Goal: Information Seeking & Learning: Learn about a topic

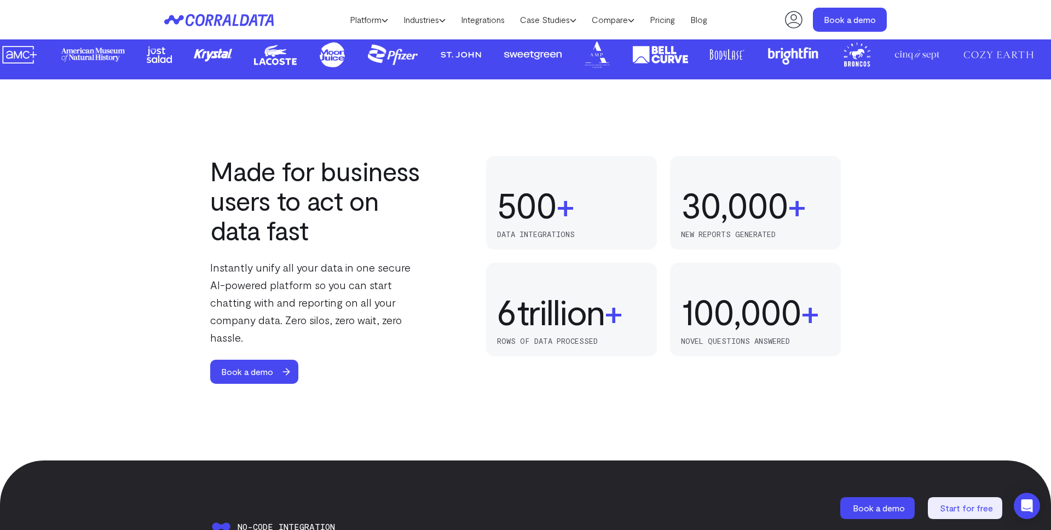
scroll to position [600, 0]
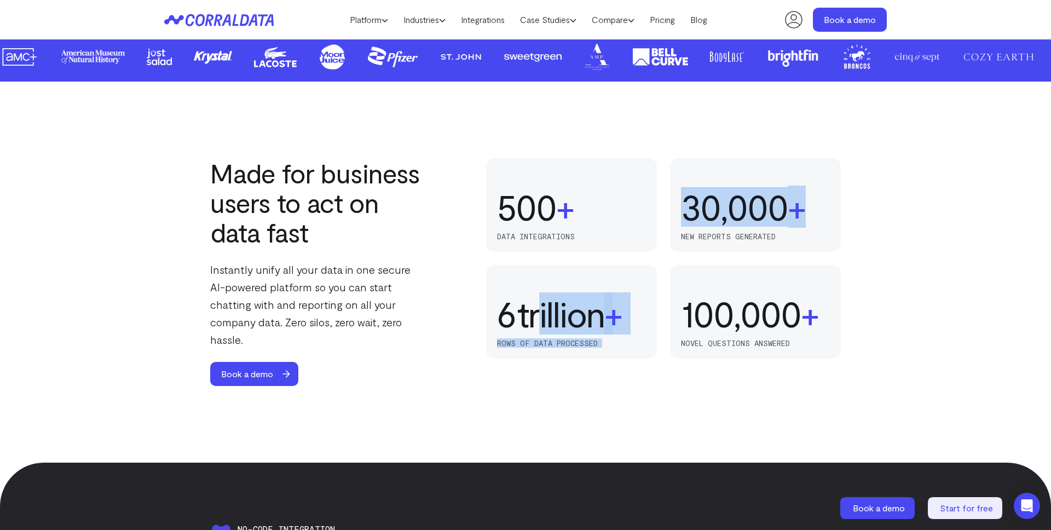
drag, startPoint x: 803, startPoint y: 210, endPoint x: 538, endPoint y: 296, distance: 278.3
click at [538, 296] on div "83 166 250 333 416 500 + data integrations 1 2 3 4 5 6 trillion + rows of data …" at bounding box center [663, 258] width 355 height 200
click at [490, 395] on div "Made for business users to act on data fast Instantly unify all your data in on…" at bounding box center [525, 272] width 1051 height 381
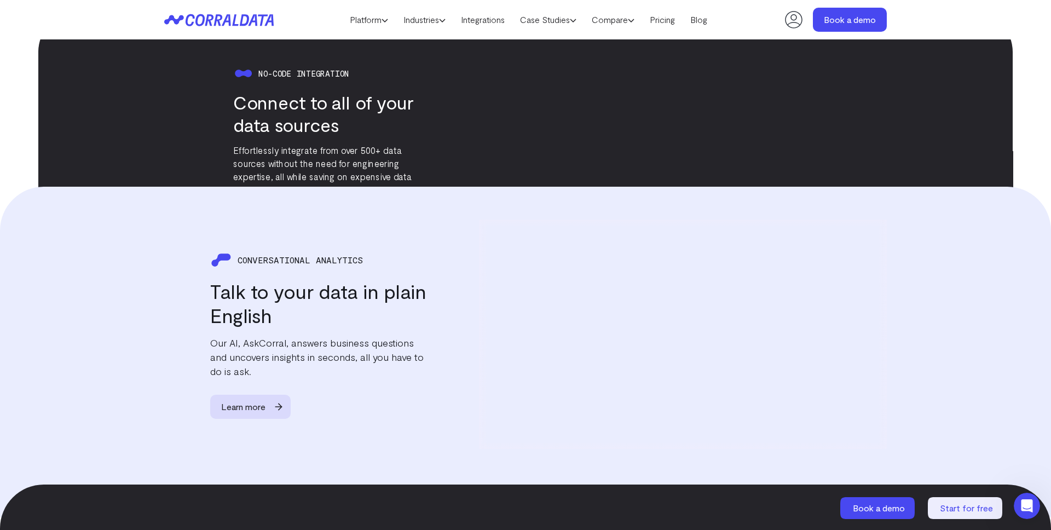
scroll to position [1577, 0]
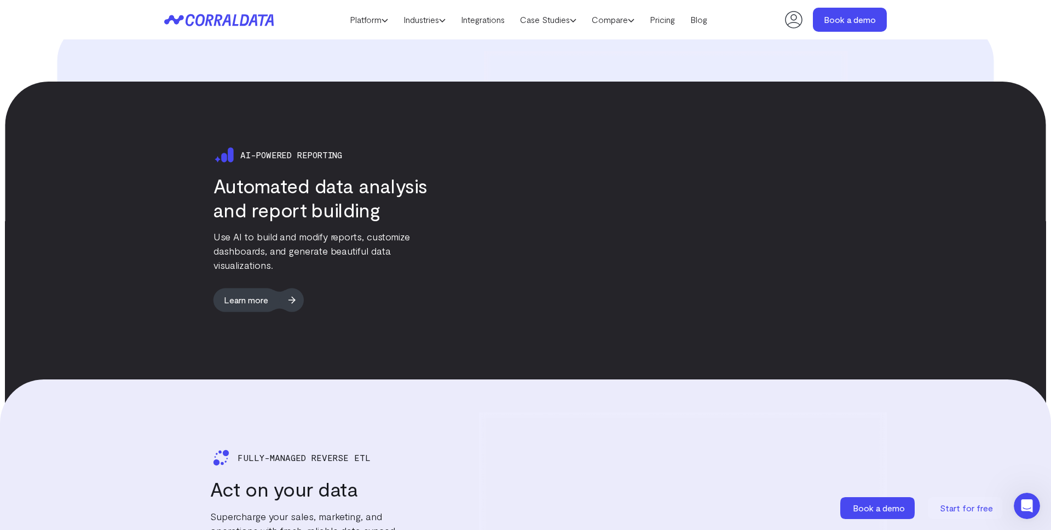
click at [230, 287] on span "Learn more" at bounding box center [247, 299] width 66 height 24
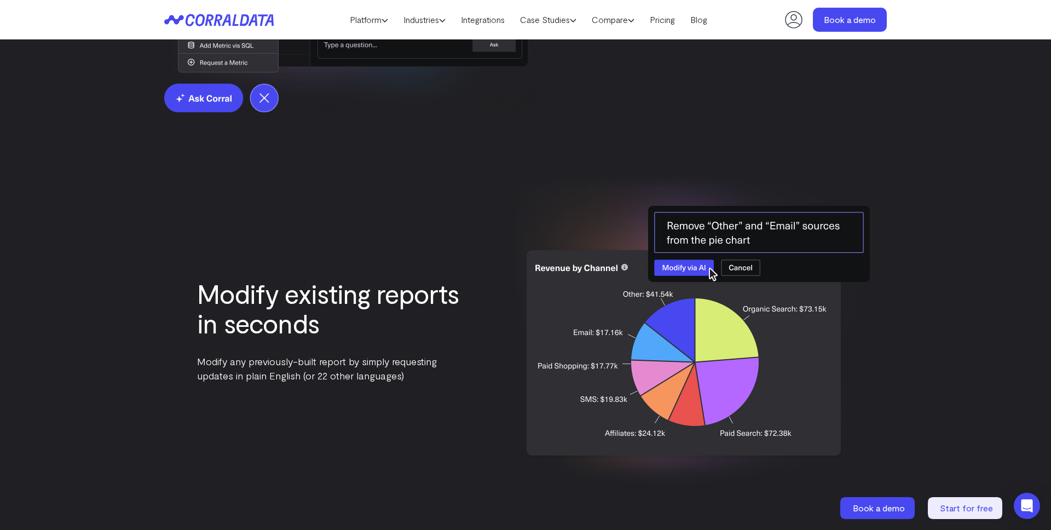
scroll to position [1913, 0]
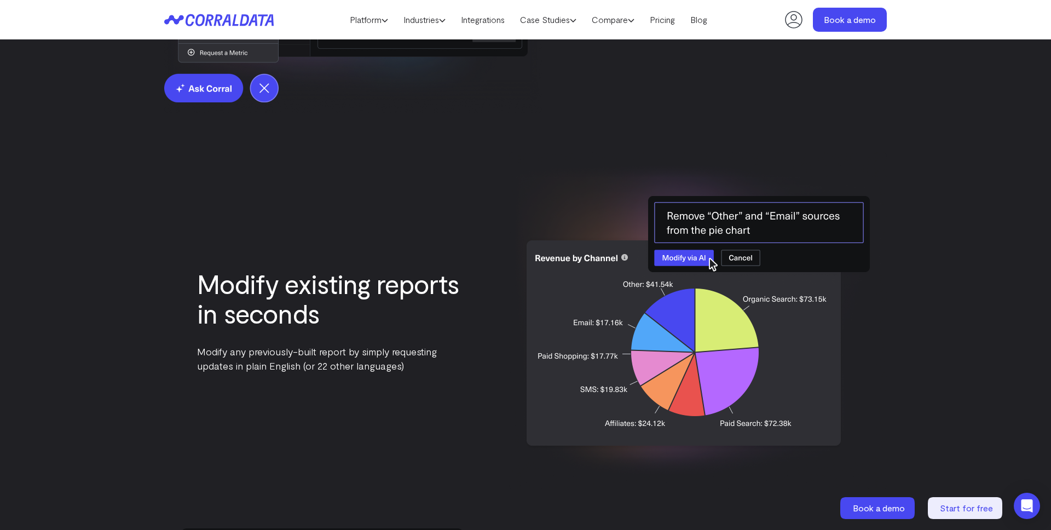
click at [445, 455] on div "Modify existing reports in seconds Modify any previously-built report by simply…" at bounding box center [525, 321] width 723 height 338
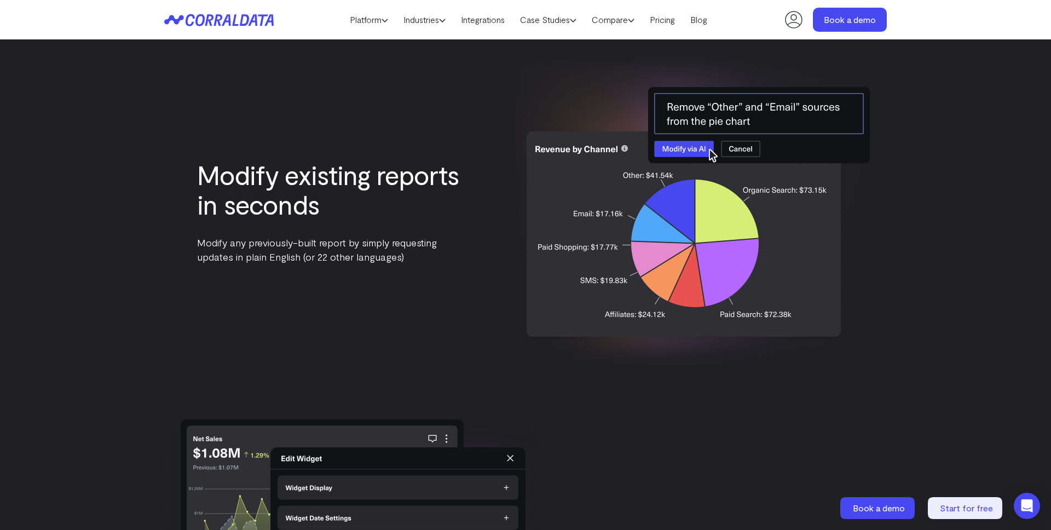
scroll to position [2026, 0]
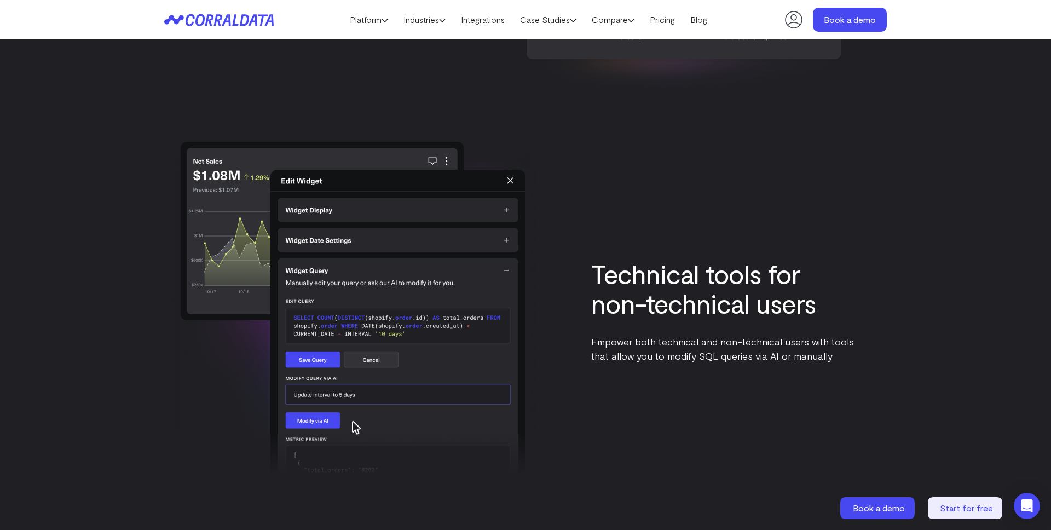
scroll to position [2301, 0]
click at [544, 180] on div "Technical tools for non-technical users Empower both technical and non-technica…" at bounding box center [525, 310] width 723 height 338
click at [509, 179] on img at bounding box center [353, 310] width 378 height 338
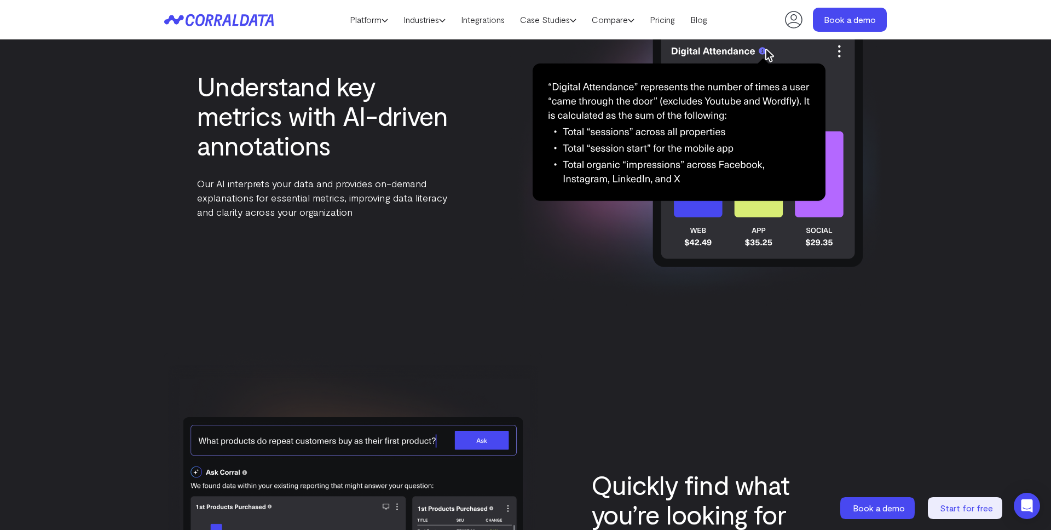
scroll to position [2841, 0]
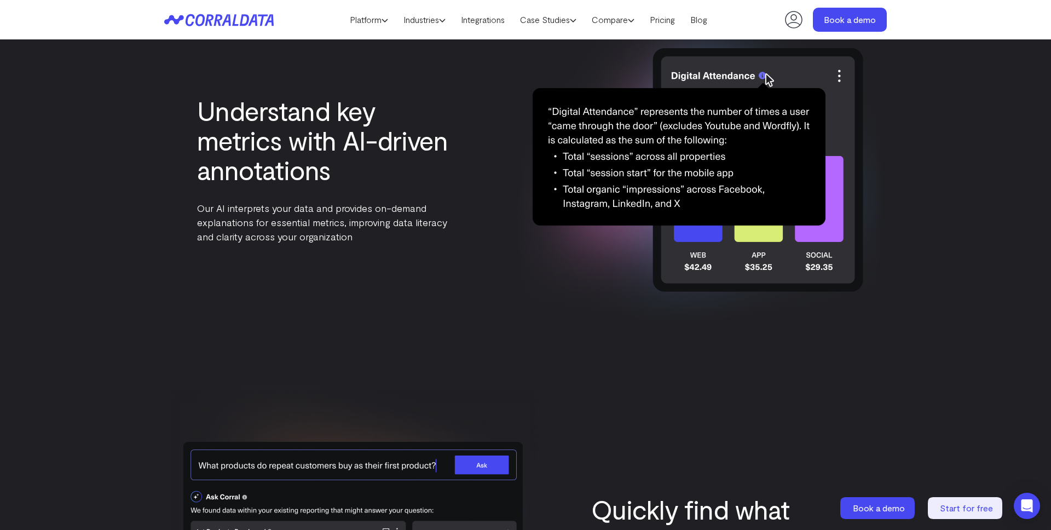
scroll to position [2841, 0]
